Goal: Information Seeking & Learning: Learn about a topic

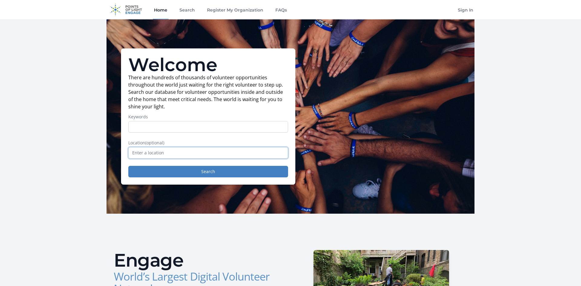
click at [148, 154] on input "text" at bounding box center [208, 153] width 160 height 12
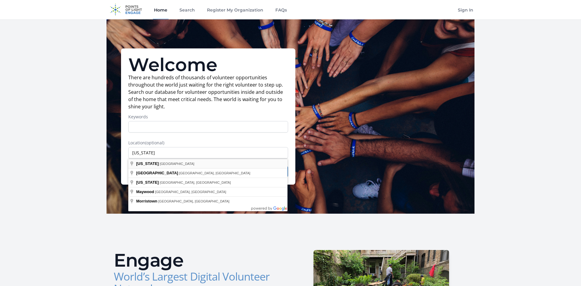
type input "[US_STATE], [GEOGRAPHIC_DATA]"
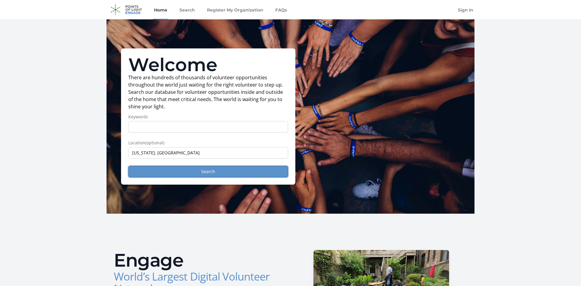
click at [220, 175] on button "Search" at bounding box center [208, 172] width 160 height 12
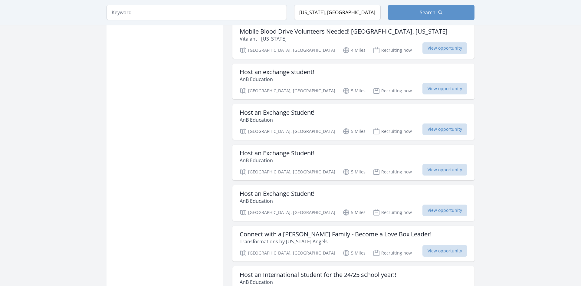
scroll to position [606, 0]
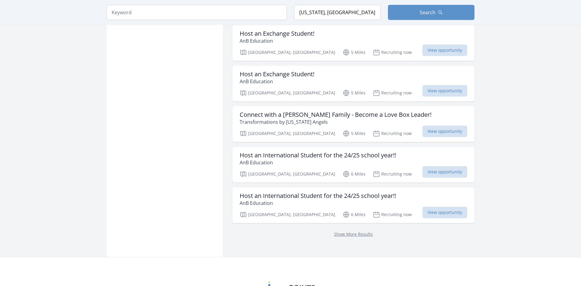
scroll to position [726, 0]
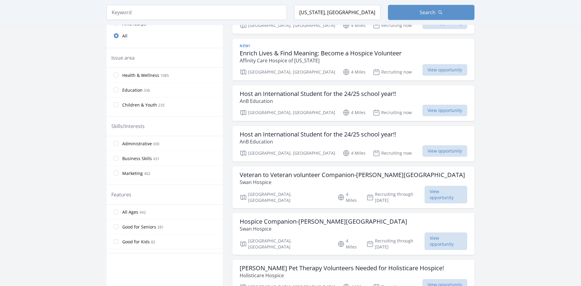
scroll to position [193, 0]
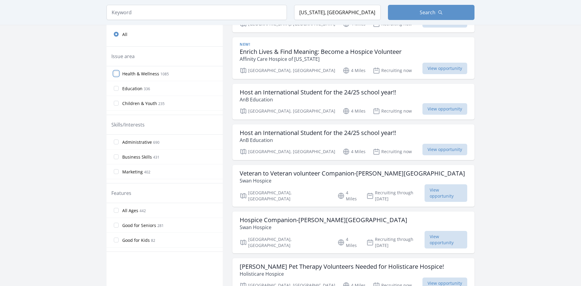
click at [118, 73] on input "Health & Wellness 1085" at bounding box center [116, 73] width 5 height 5
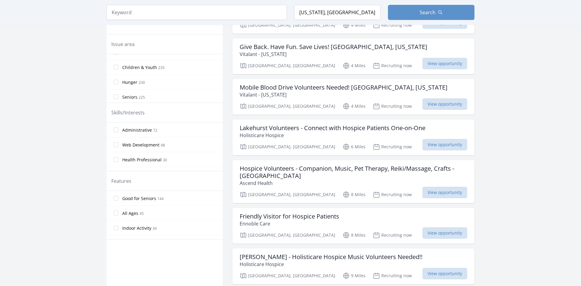
scroll to position [25, 0]
click at [114, 81] on input "Hunger 230" at bounding box center [116, 81] width 5 height 5
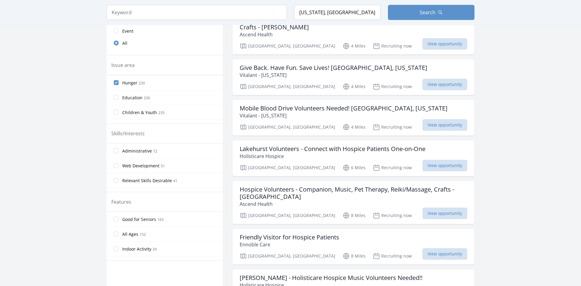
scroll to position [19, 0]
click at [116, 109] on input "Children & Youth 235" at bounding box center [116, 107] width 5 height 5
click at [117, 88] on input "Veterans & Military Families 50" at bounding box center [116, 87] width 5 height 5
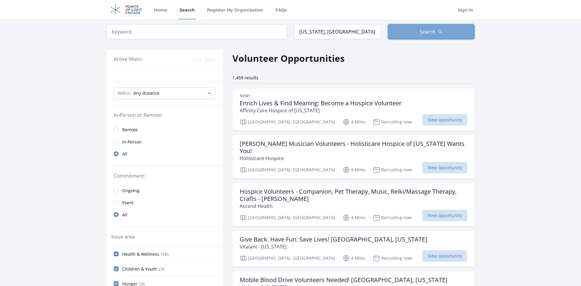
click at [415, 33] on button "Search" at bounding box center [431, 31] width 87 height 15
click at [157, 30] on input "search" at bounding box center [197, 31] width 180 height 15
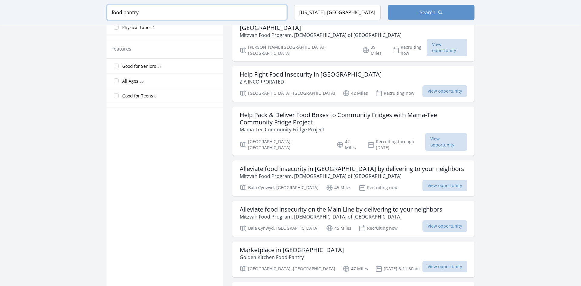
scroll to position [334, 0]
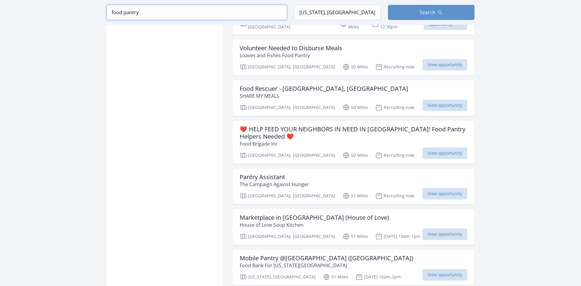
scroll to position [792, 0]
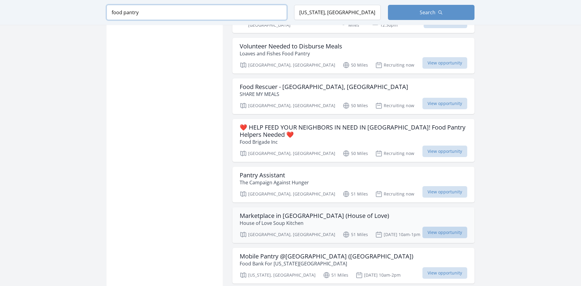
type input "food pantry"
click at [438, 227] on span "View opportunity" at bounding box center [445, 233] width 45 height 12
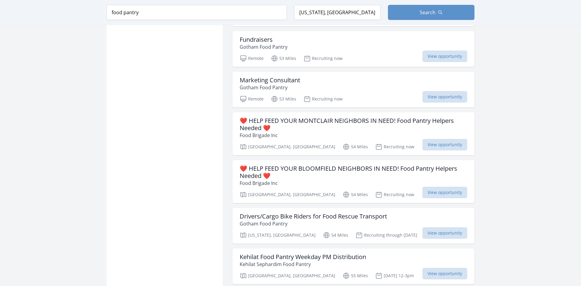
scroll to position [1093, 0]
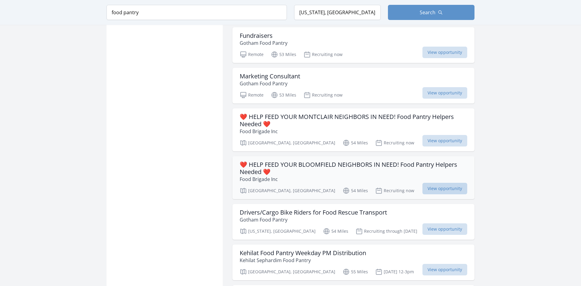
click at [453, 183] on span "View opportunity" at bounding box center [445, 189] width 45 height 12
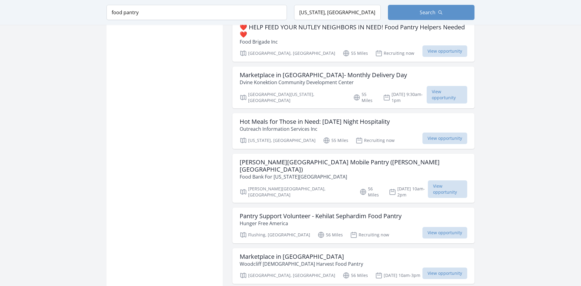
scroll to position [1504, 0]
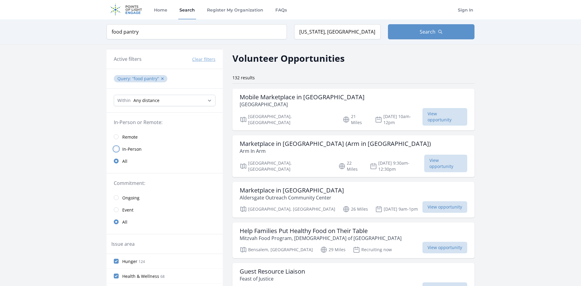
click at [118, 148] on input "radio" at bounding box center [116, 149] width 5 height 5
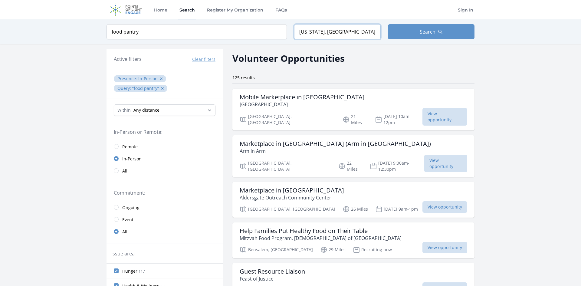
drag, startPoint x: 342, startPoint y: 32, endPoint x: 284, endPoint y: 30, distance: 57.3
click at [285, 30] on form "Keyword food pantry Location New Jersey, USA Search" at bounding box center [291, 31] width 368 height 15
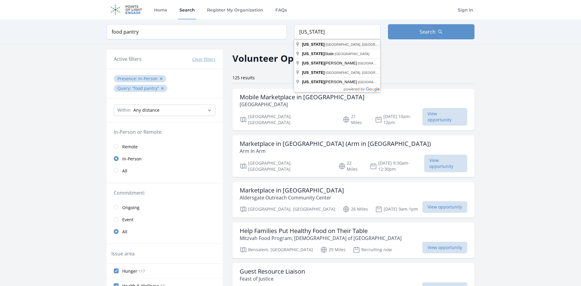
type input "New York, NY, USA"
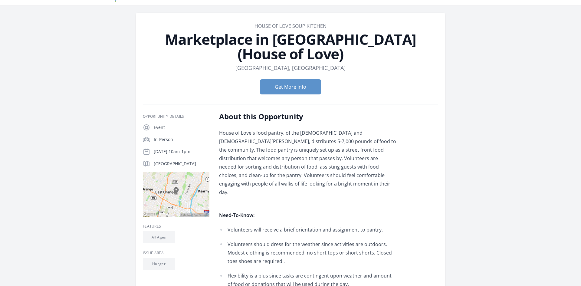
scroll to position [7, 0]
